Goal: Task Accomplishment & Management: Use online tool/utility

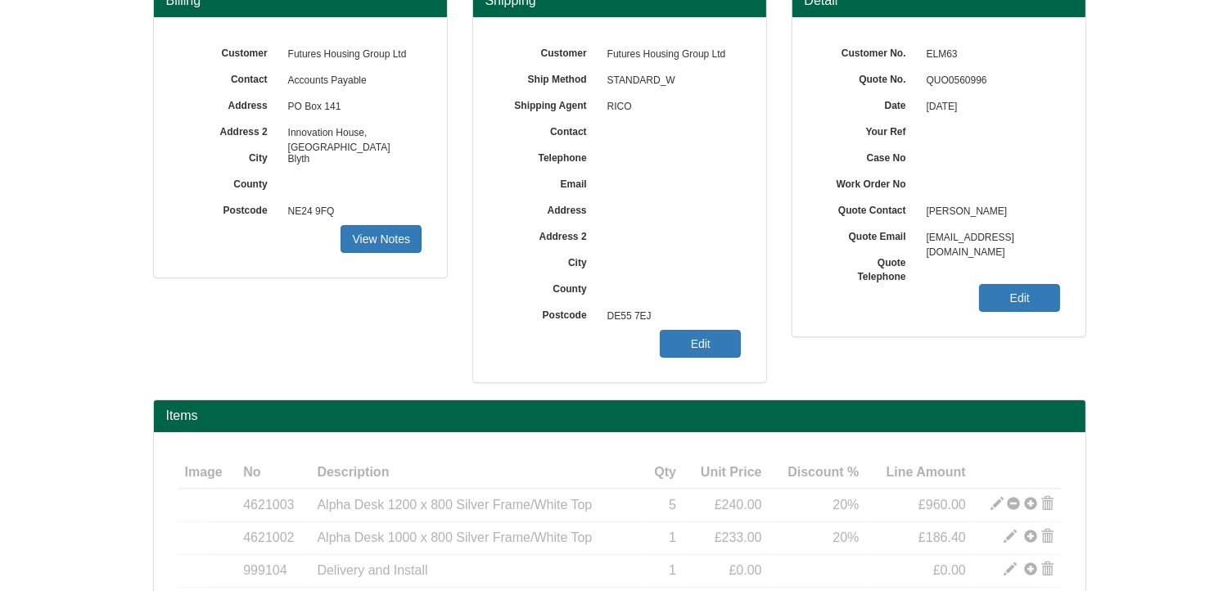
scroll to position [301, 0]
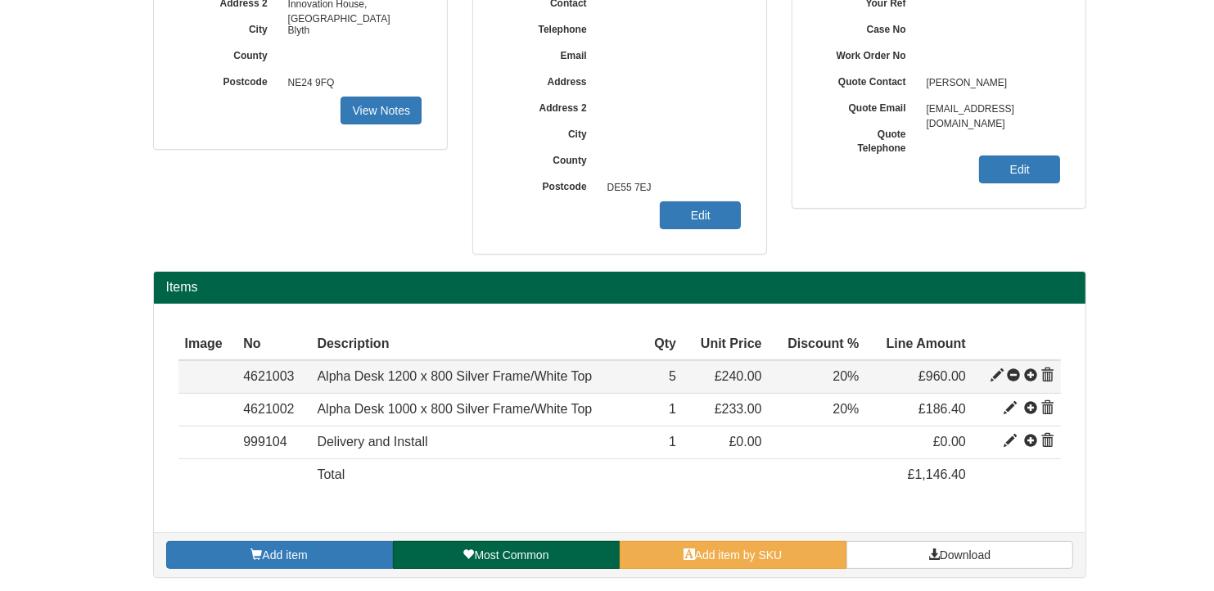
click at [996, 372] on span at bounding box center [996, 375] width 13 height 13
type input "Alpha Desk 1200 x 800 Silver Frame/White Top"
type input "107.65"
type input "240.00"
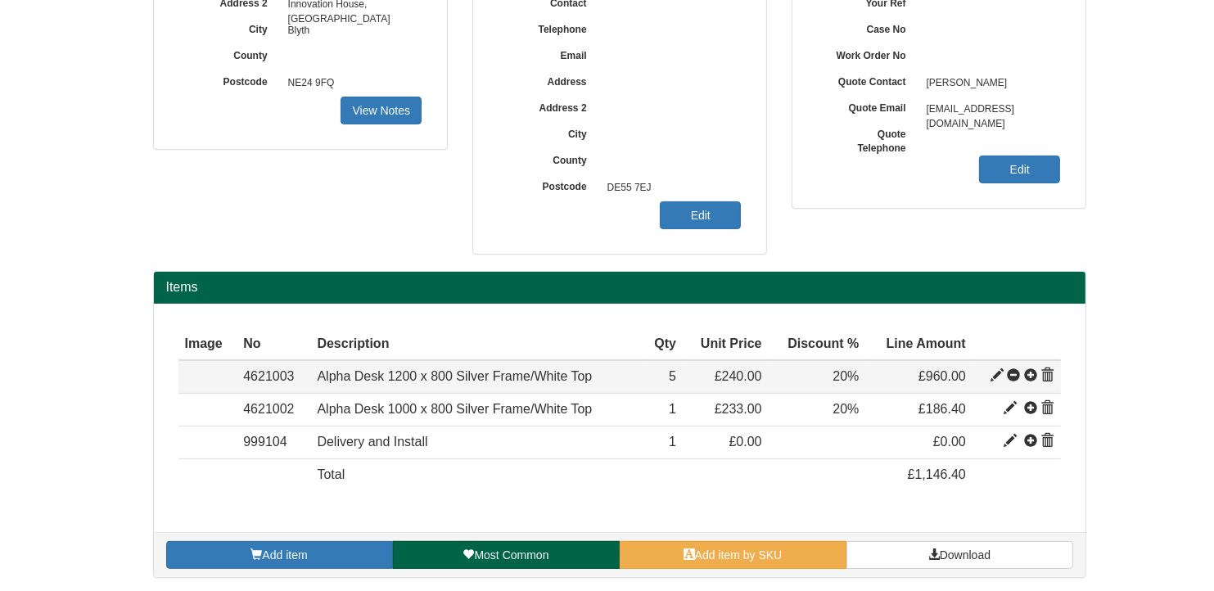
type input "5"
type input "20.00"
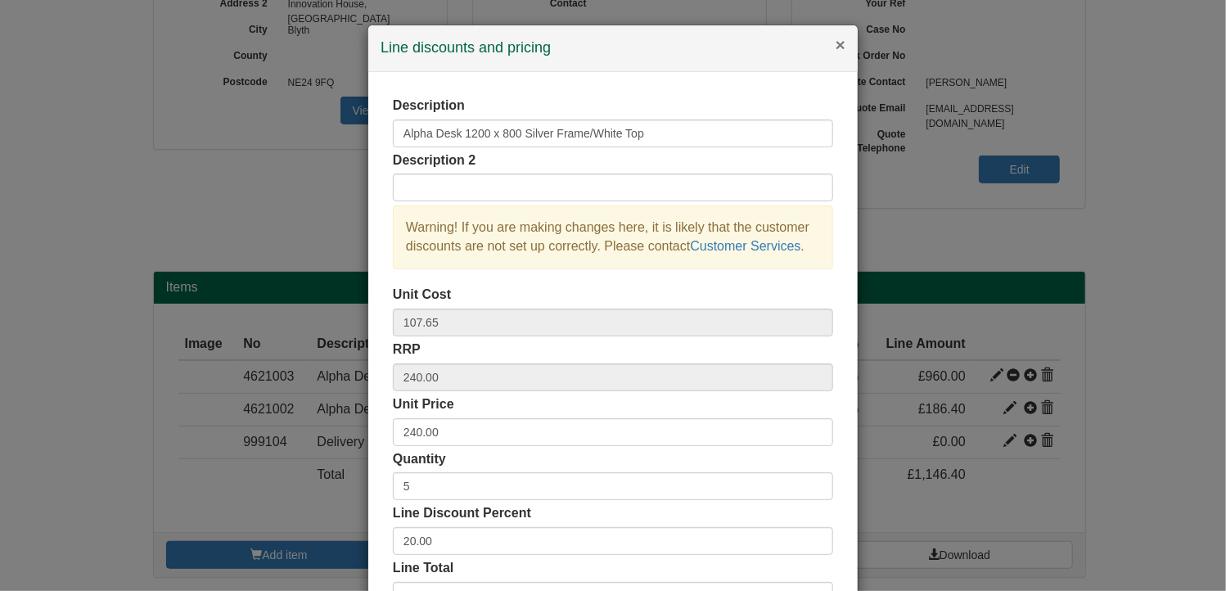
click at [837, 43] on button "×" at bounding box center [841, 44] width 10 height 17
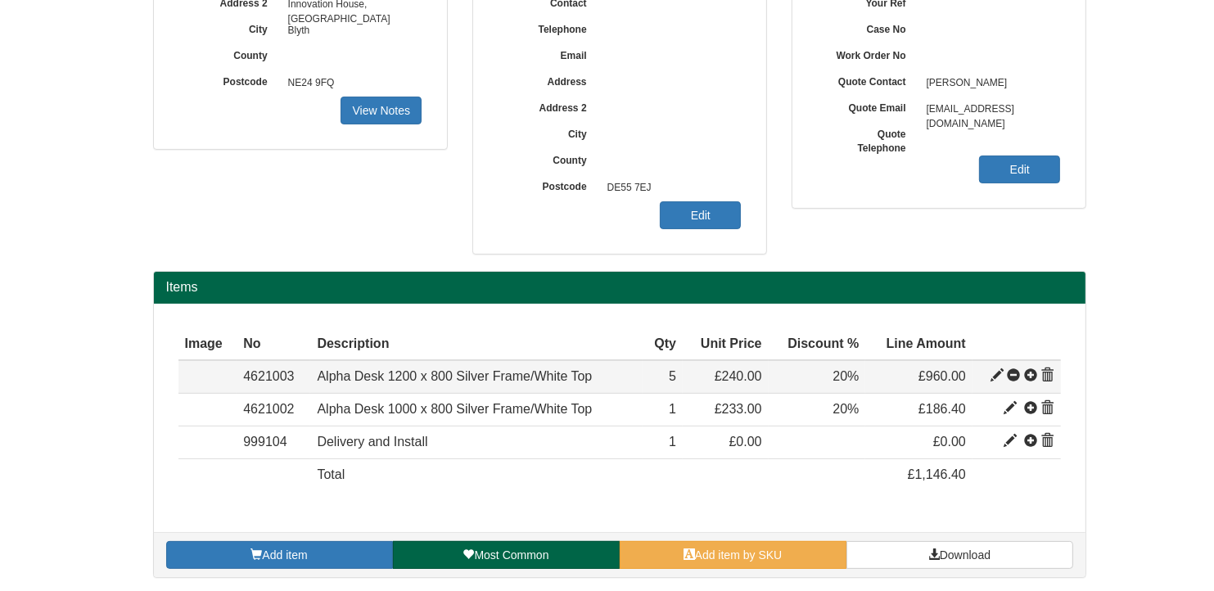
click at [998, 372] on span at bounding box center [996, 375] width 13 height 13
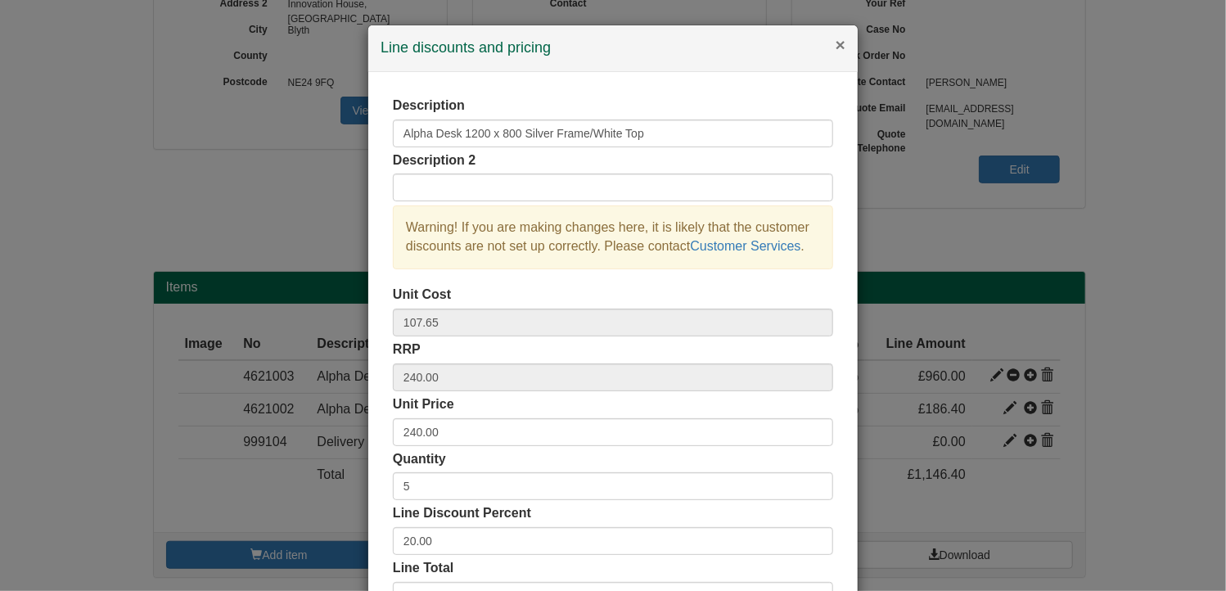
click at [836, 43] on button "×" at bounding box center [841, 44] width 10 height 17
